Goal: Information Seeking & Learning: Learn about a topic

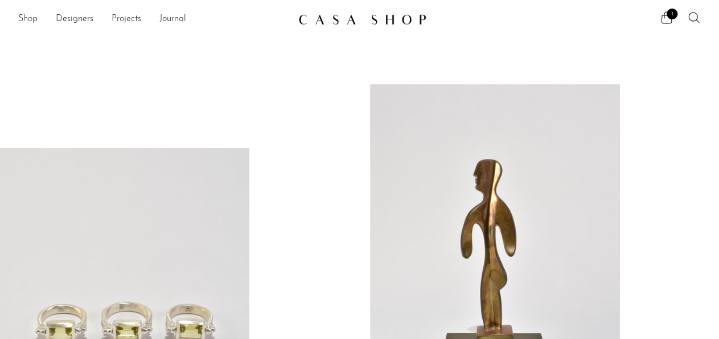
click at [35, 21] on link "Shop" at bounding box center [27, 19] width 19 height 15
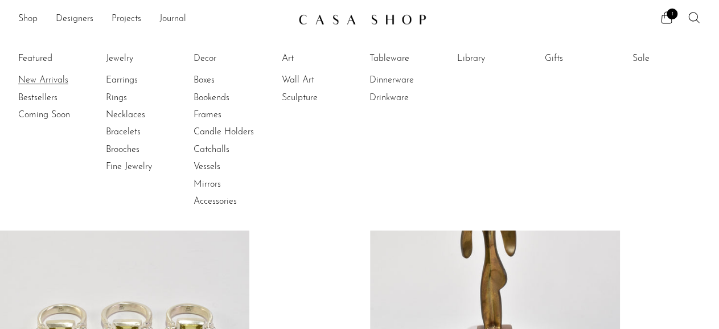
click at [36, 80] on link "New Arrivals" at bounding box center [60, 80] width 85 height 13
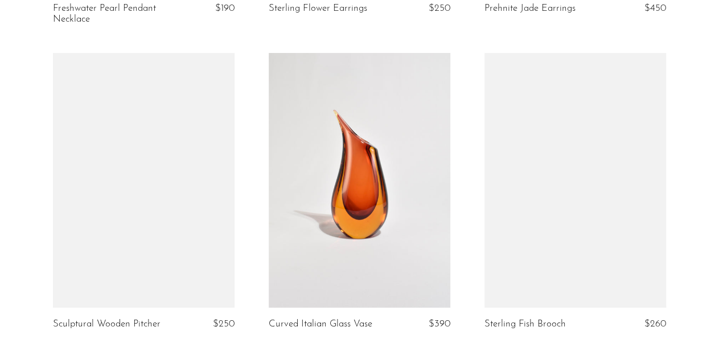
scroll to position [1955, 0]
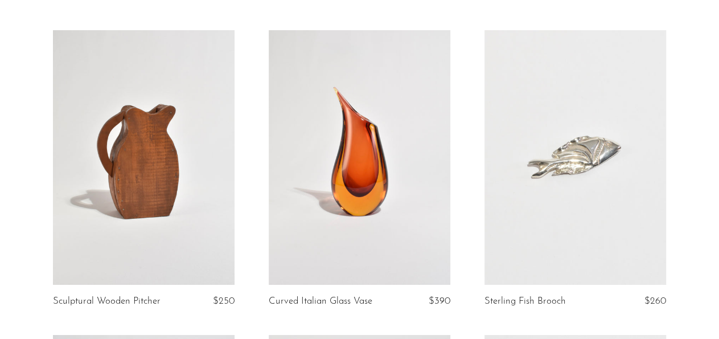
click at [613, 208] on link at bounding box center [576, 157] width 182 height 254
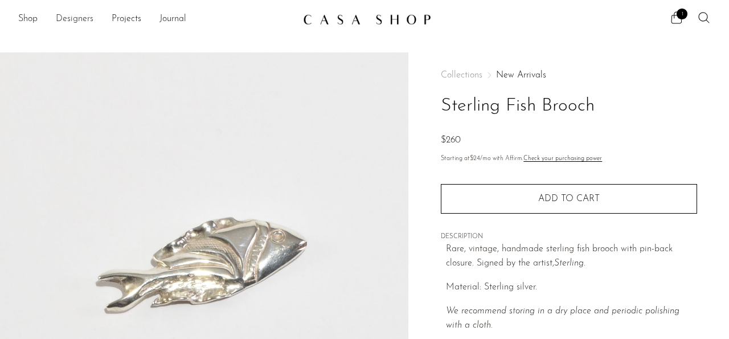
click at [75, 19] on link "Designers" at bounding box center [75, 19] width 38 height 15
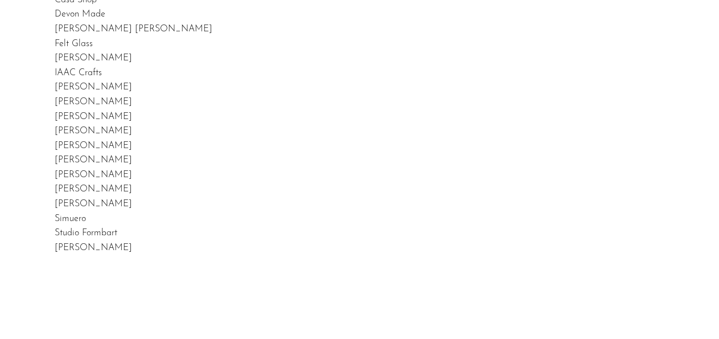
scroll to position [118, 0]
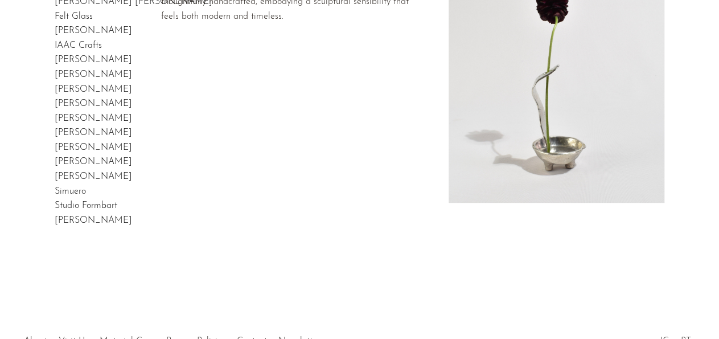
click at [73, 204] on link "Studio Formbart" at bounding box center [86, 205] width 63 height 9
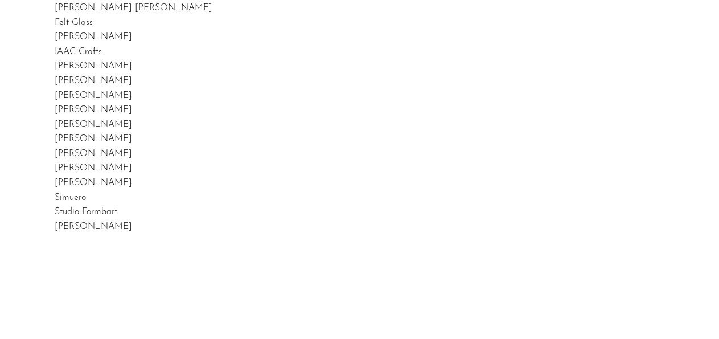
scroll to position [0, 0]
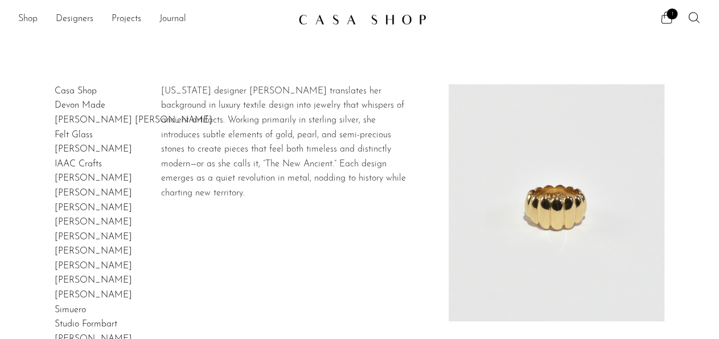
click at [66, 252] on link "Sapir Bachar" at bounding box center [93, 251] width 77 height 9
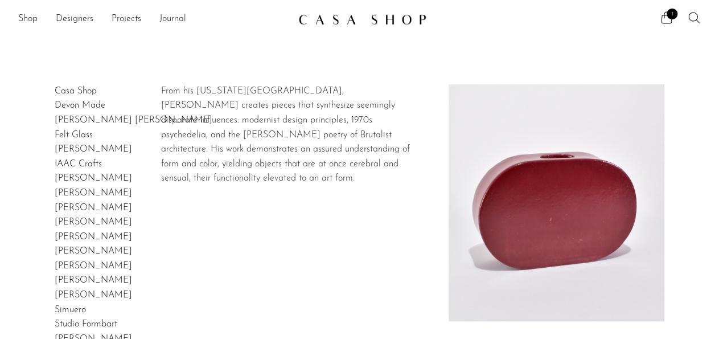
click at [100, 281] on link "Shane Gabier" at bounding box center [93, 280] width 77 height 9
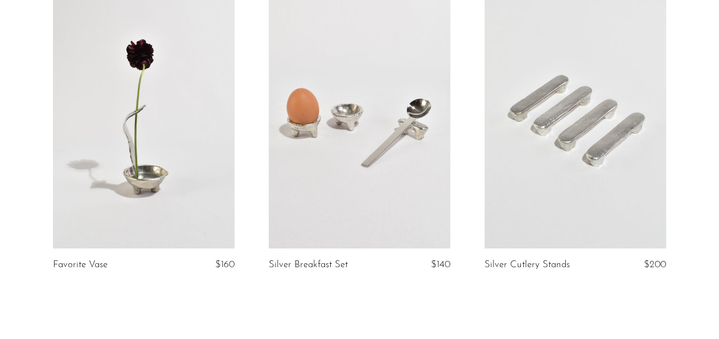
scroll to position [178, 0]
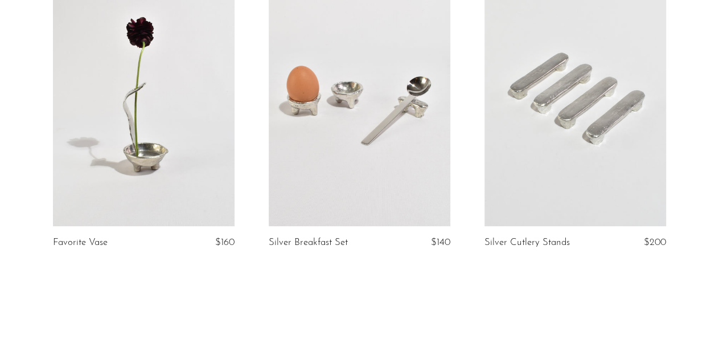
click at [112, 153] on link at bounding box center [144, 99] width 182 height 254
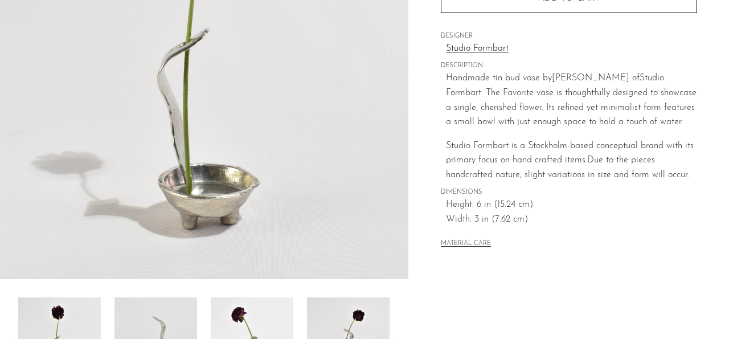
scroll to position [59, 0]
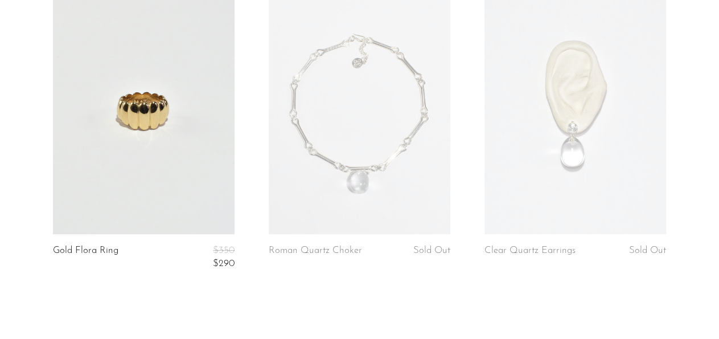
scroll to position [237, 0]
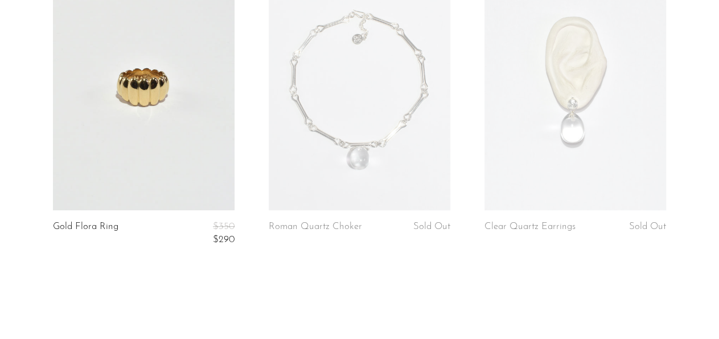
click at [186, 151] on link at bounding box center [144, 83] width 182 height 254
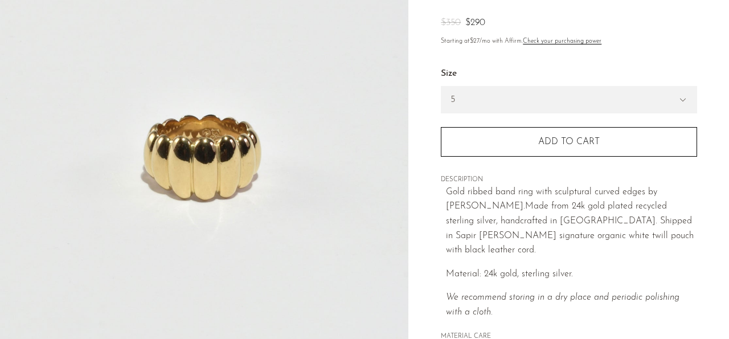
scroll to position [118, 0]
